Goal: Task Accomplishment & Management: Complete application form

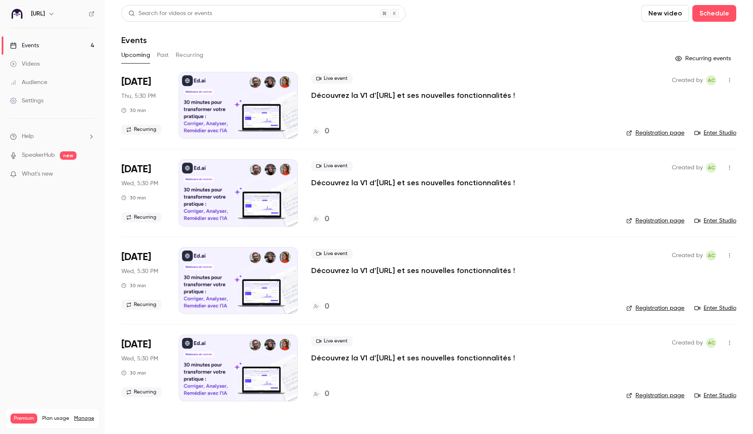
click at [18, 105] on div "Settings" at bounding box center [26, 101] width 33 height 8
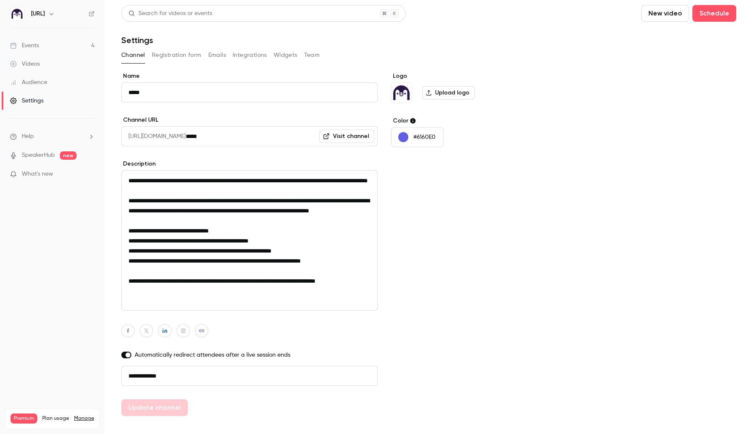
click at [191, 55] on button "Registration form" at bounding box center [177, 55] width 50 height 13
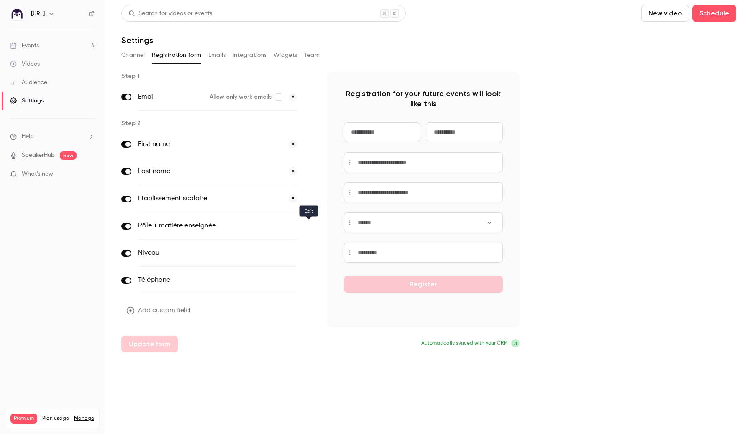
click at [307, 225] on icon "button" at bounding box center [308, 226] width 5 height 5
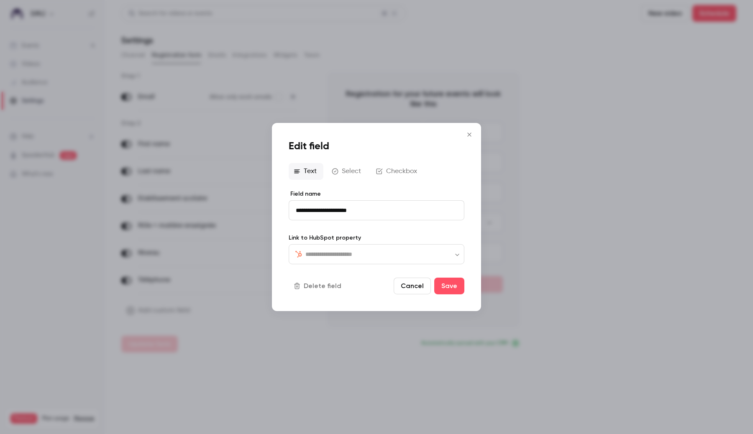
type input "*********"
click at [552, 228] on div at bounding box center [376, 217] width 753 height 434
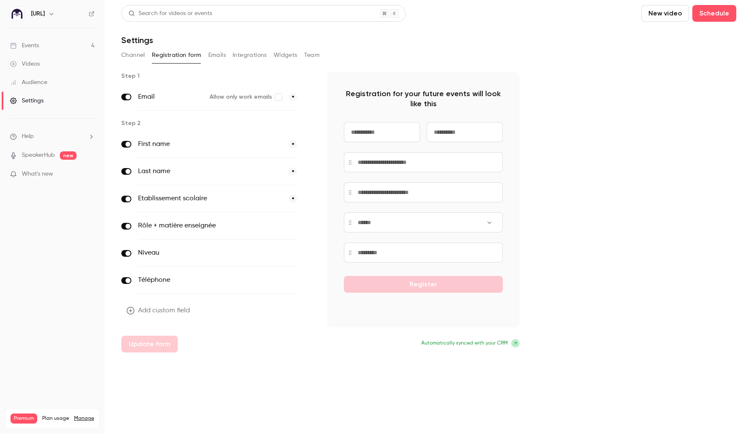
click at [305, 198] on button "button" at bounding box center [309, 199] width 10 height 10
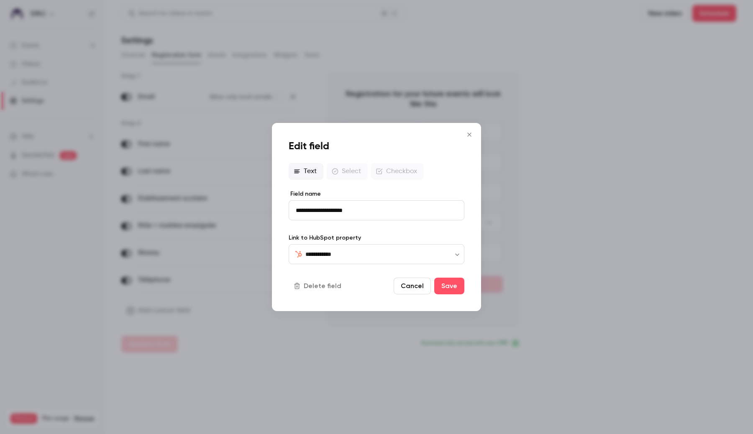
click at [274, 358] on div at bounding box center [376, 217] width 753 height 434
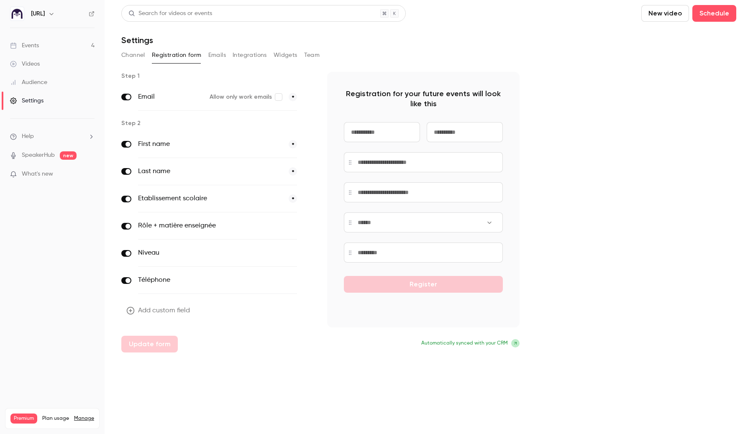
click at [306, 253] on icon "button" at bounding box center [308, 253] width 5 height 5
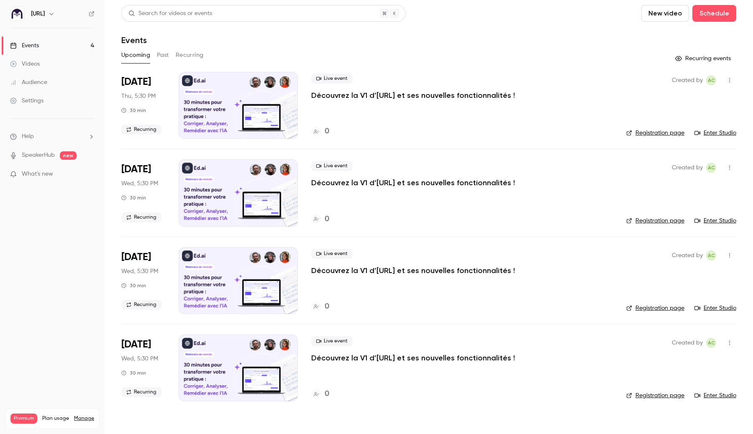
click at [43, 102] on div "Settings" at bounding box center [26, 101] width 33 height 8
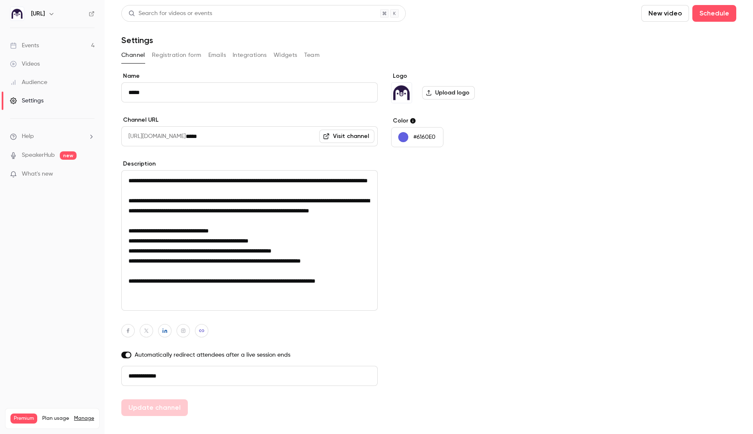
click at [179, 56] on button "Registration form" at bounding box center [177, 55] width 50 height 13
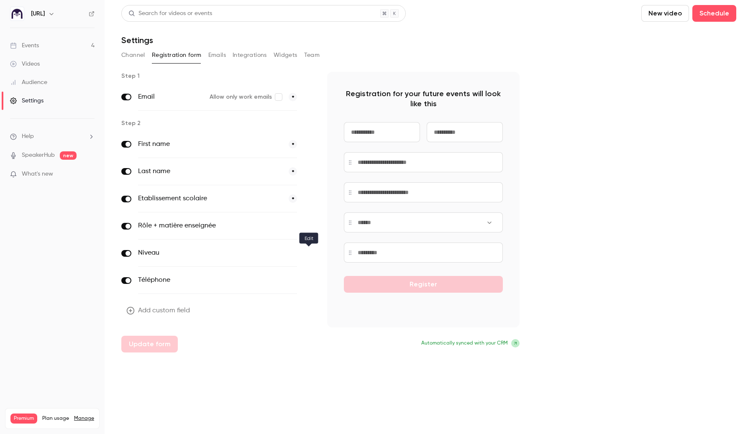
click at [310, 253] on icon "button" at bounding box center [308, 253] width 5 height 5
click at [309, 258] on button "button" at bounding box center [309, 253] width 10 height 10
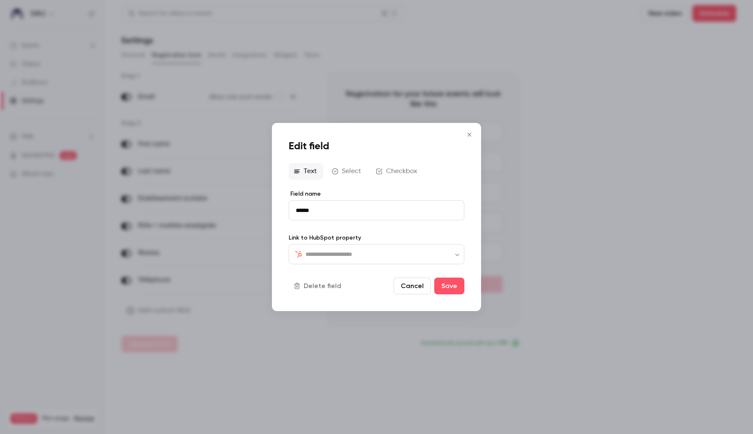
type input "**********"
click at [468, 138] on icon "Close" at bounding box center [469, 134] width 10 height 7
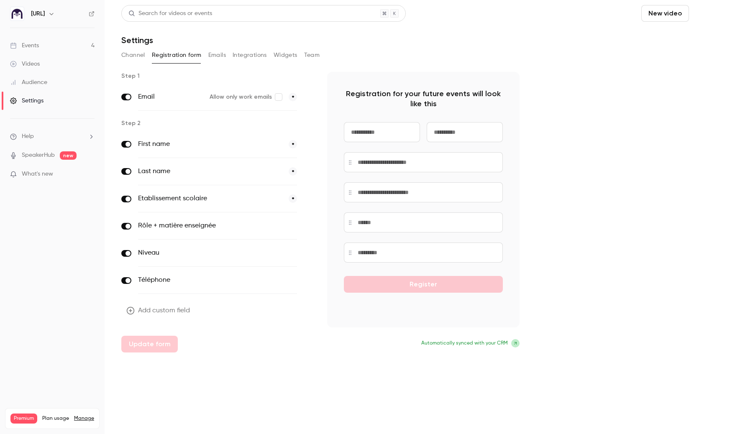
click at [715, 17] on button "Schedule" at bounding box center [714, 13] width 44 height 17
click at [581, 56] on div at bounding box center [376, 217] width 753 height 434
click at [52, 45] on link "Events 4" at bounding box center [52, 45] width 105 height 18
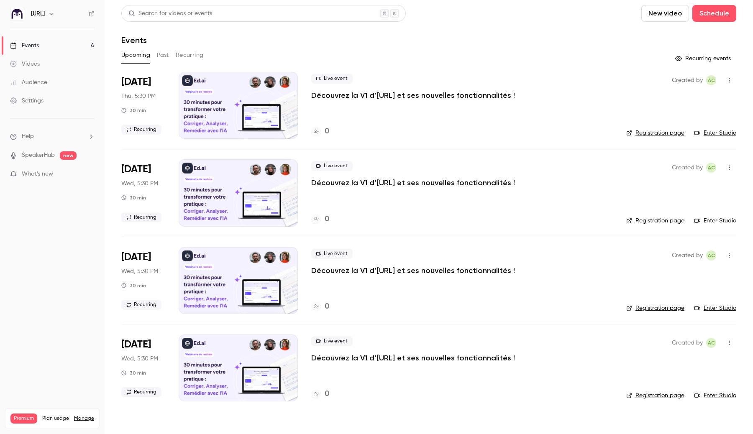
click at [230, 114] on div at bounding box center [238, 105] width 119 height 67
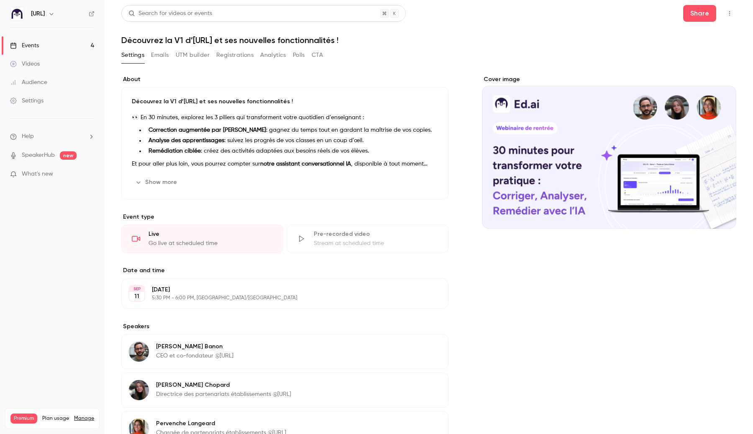
click at [37, 95] on link "Settings" at bounding box center [52, 101] width 105 height 18
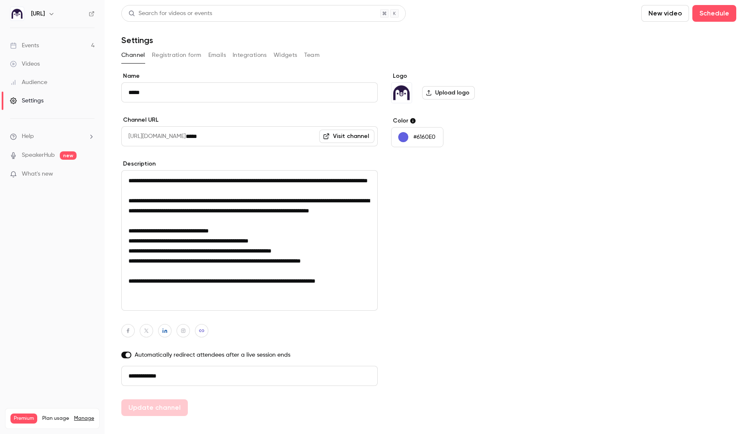
click at [261, 55] on button "Integrations" at bounding box center [250, 55] width 34 height 13
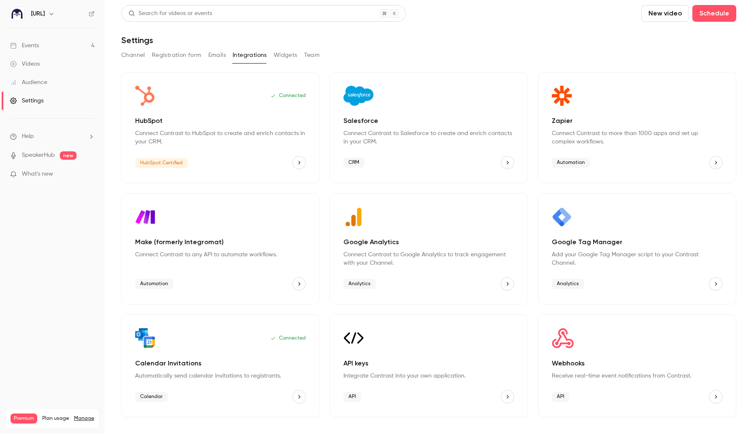
click at [26, 100] on div "Settings" at bounding box center [26, 101] width 33 height 8
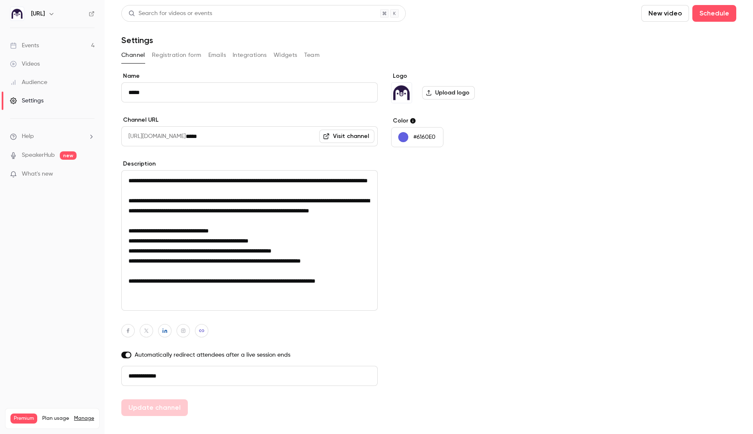
click at [192, 49] on button "Registration form" at bounding box center [177, 55] width 50 height 13
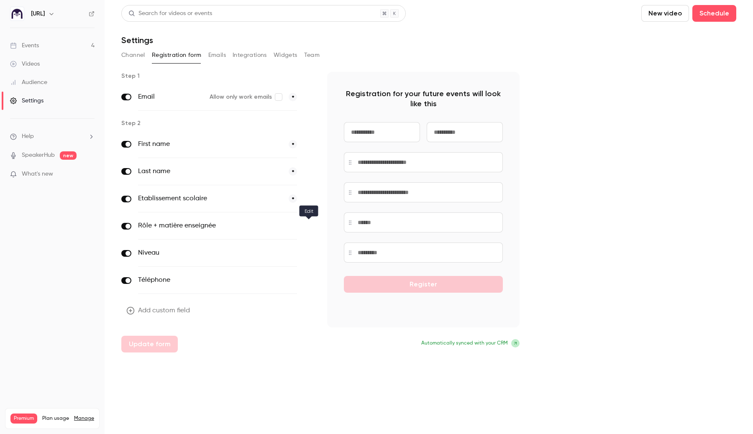
click at [307, 226] on icon "button" at bounding box center [309, 226] width 4 height 4
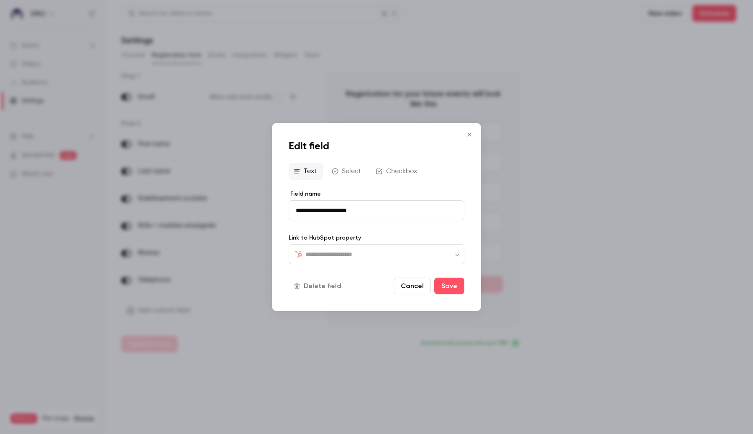
click at [248, 245] on div at bounding box center [376, 217] width 753 height 434
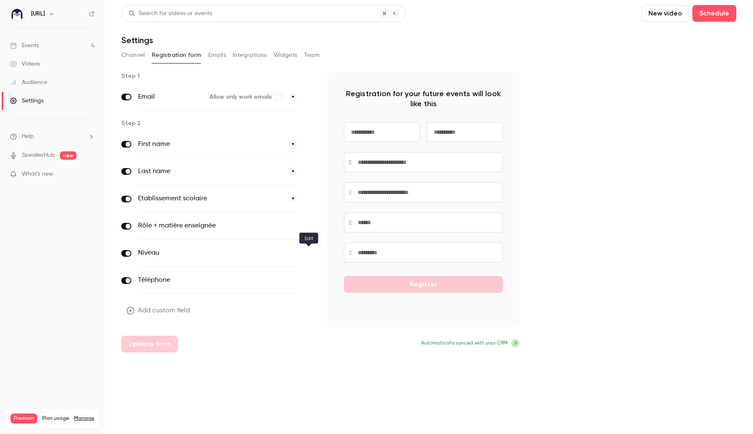
click at [306, 254] on button "button" at bounding box center [309, 253] width 10 height 10
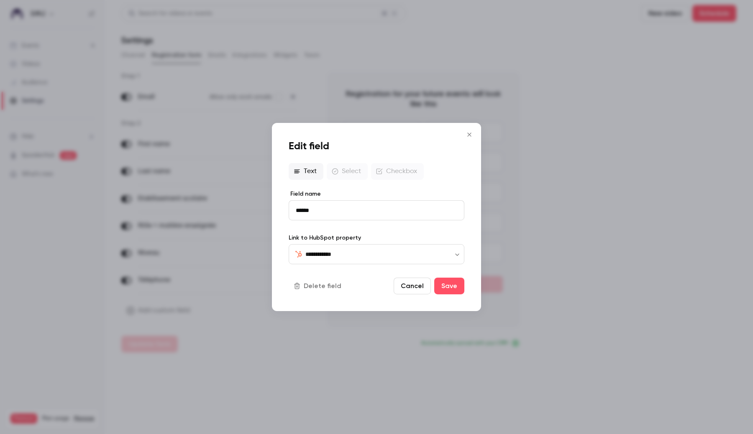
click at [213, 257] on div at bounding box center [376, 217] width 753 height 434
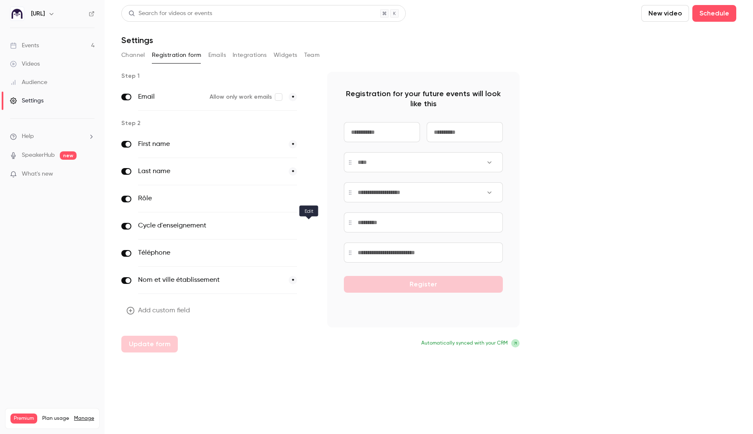
click at [307, 225] on icon "button" at bounding box center [308, 226] width 5 height 5
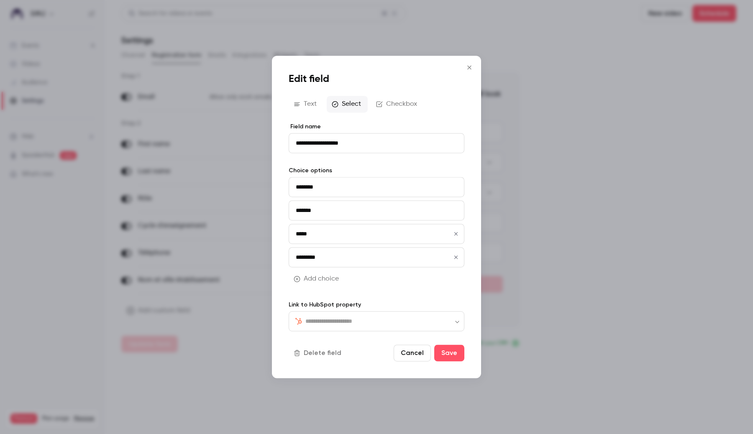
type input "**********"
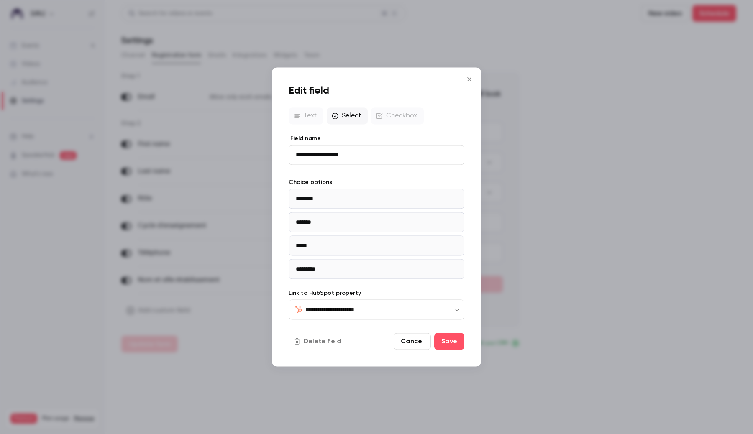
click at [251, 217] on div at bounding box center [376, 217] width 753 height 434
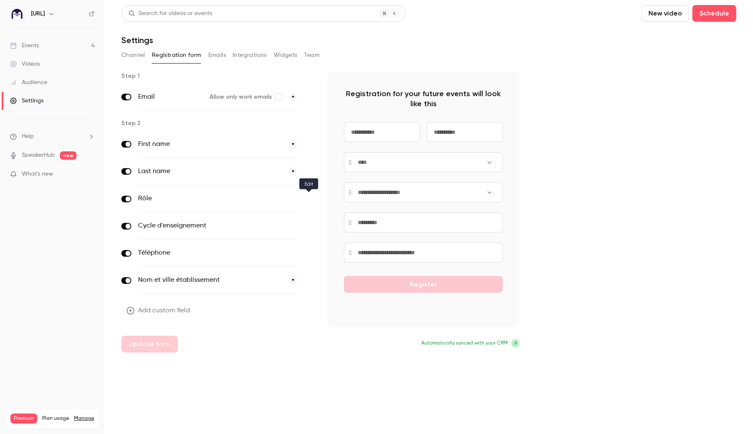
click at [307, 197] on icon "button" at bounding box center [308, 199] width 5 height 5
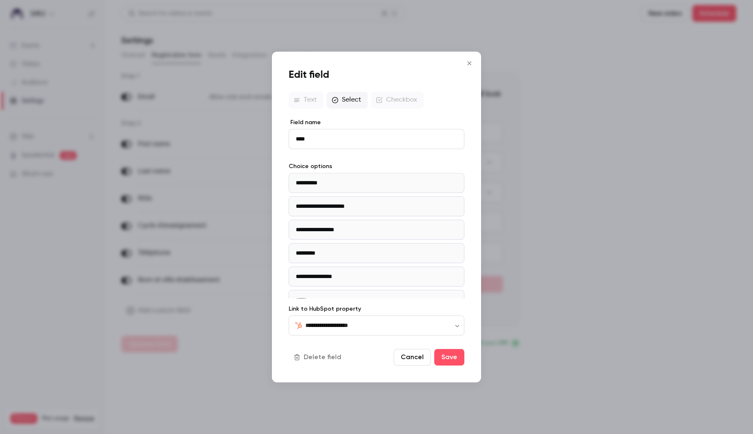
click at [236, 201] on div at bounding box center [376, 217] width 753 height 434
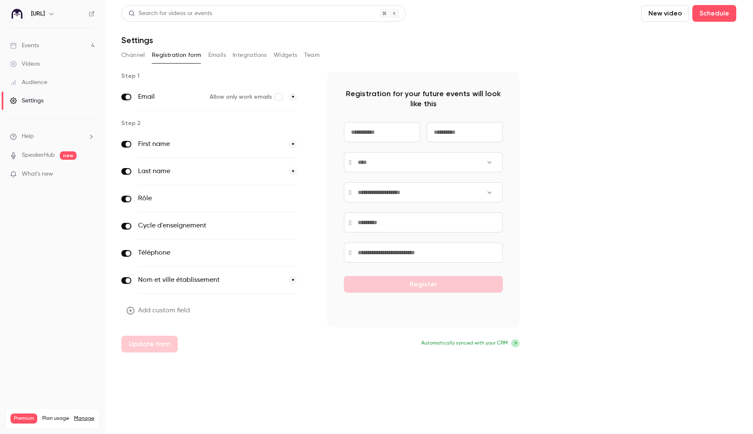
click at [310, 254] on icon "button" at bounding box center [308, 253] width 5 height 5
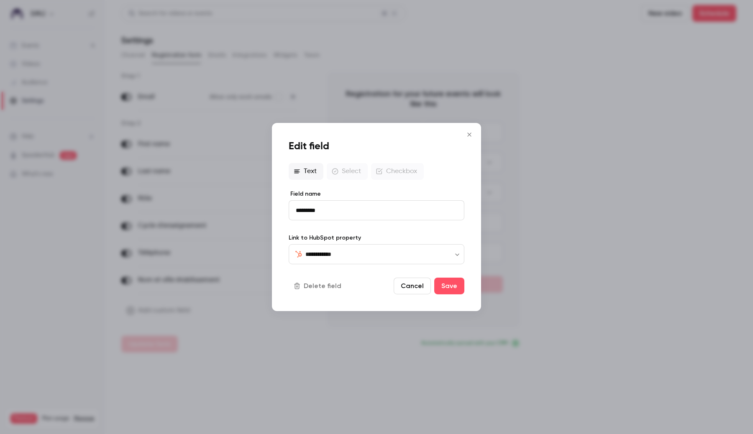
click at [259, 252] on div at bounding box center [376, 217] width 753 height 434
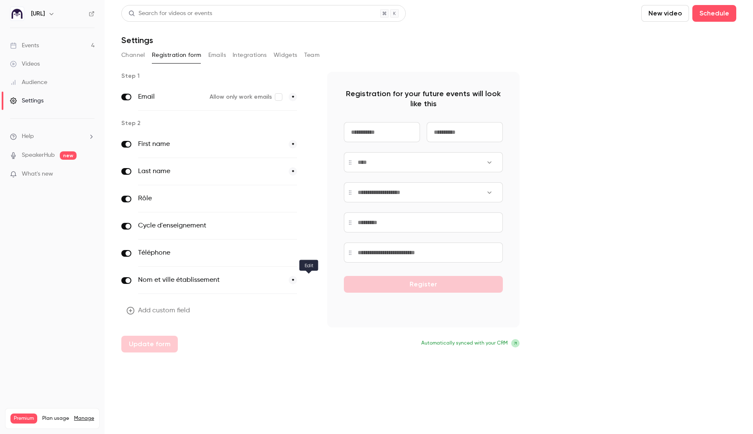
click at [307, 284] on button "button" at bounding box center [309, 281] width 10 height 10
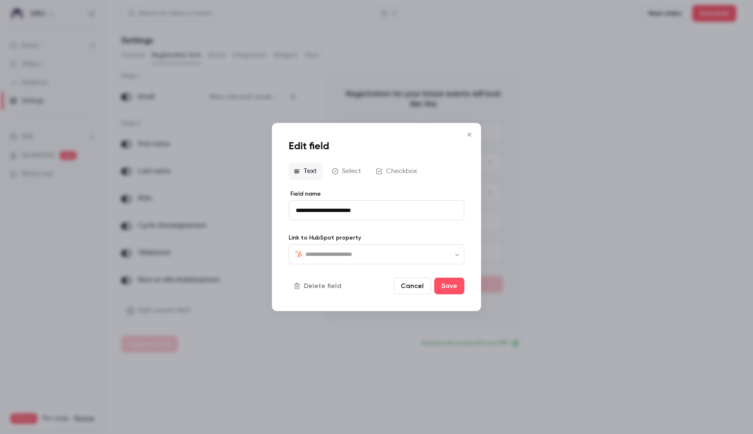
click at [265, 269] on div at bounding box center [376, 217] width 753 height 434
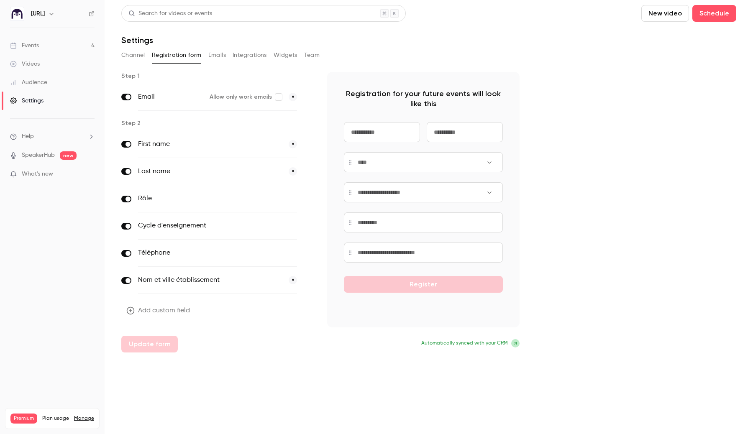
click at [310, 287] on div at bounding box center [309, 280] width 10 height 27
click at [310, 284] on button "button" at bounding box center [309, 281] width 10 height 10
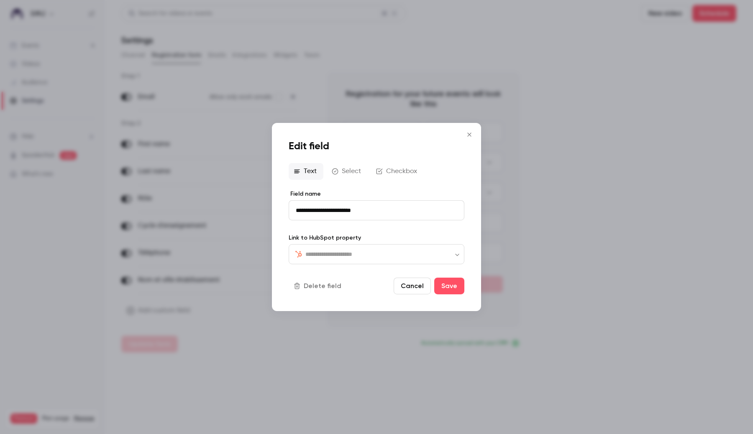
click at [338, 207] on input "**********" at bounding box center [377, 210] width 176 height 20
